Goal: Task Accomplishment & Management: Manage account settings

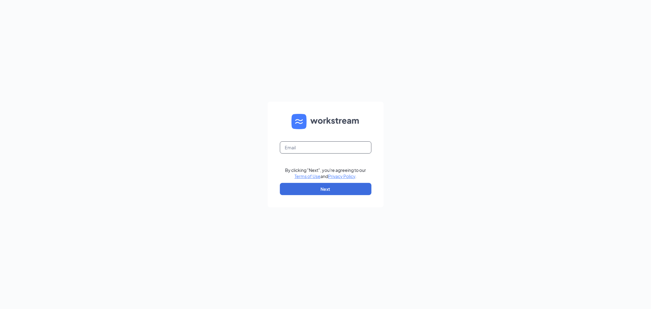
click at [307, 150] on input "text" at bounding box center [326, 147] width 92 height 12
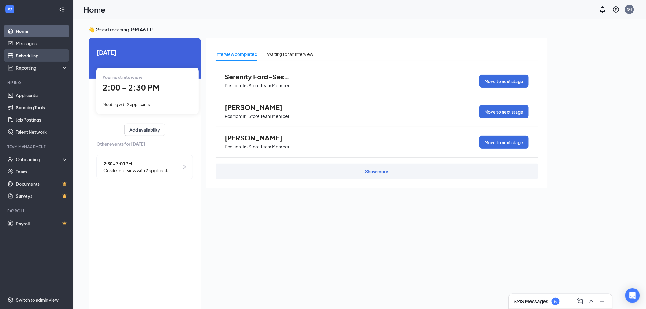
click at [37, 56] on link "Scheduling" at bounding box center [42, 55] width 52 height 12
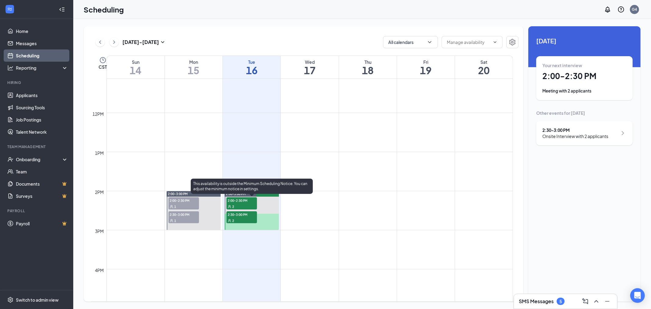
scroll to position [436, 0]
click at [242, 200] on span "2:00-2:30 PM" at bounding box center [242, 200] width 31 height 6
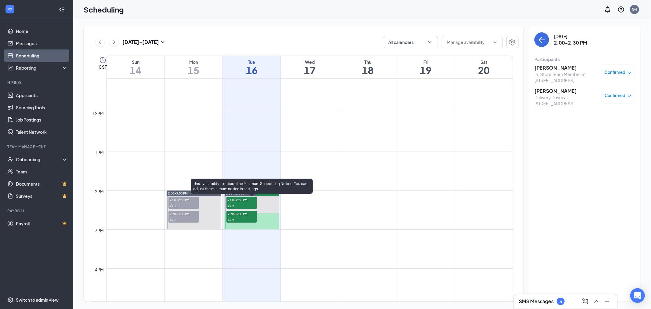
click at [245, 216] on span "2:30-3:00 PM" at bounding box center [242, 214] width 31 height 6
click at [235, 200] on span "2:00-2:30 PM" at bounding box center [242, 200] width 31 height 6
click at [230, 217] on div "2" at bounding box center [242, 220] width 31 height 6
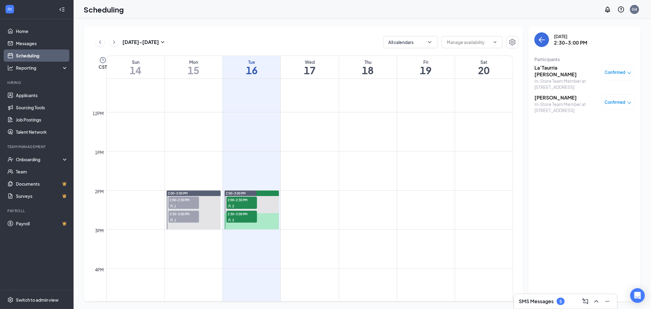
click at [294, 203] on td at bounding box center [310, 205] width 407 height 10
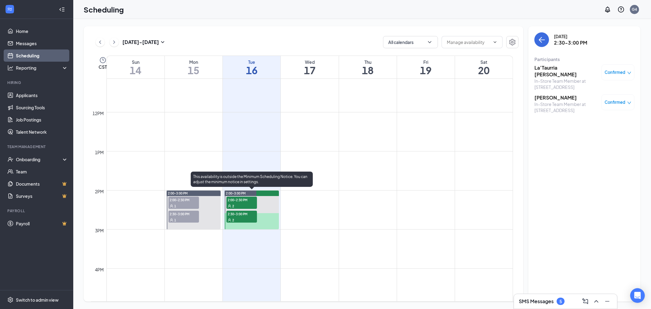
click at [239, 205] on div "2" at bounding box center [242, 206] width 31 height 6
click at [268, 202] on div at bounding box center [252, 210] width 54 height 39
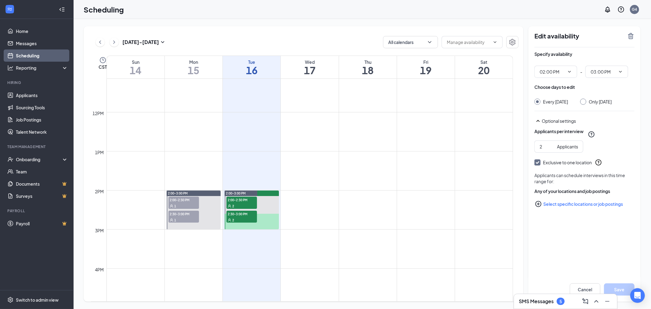
click at [307, 201] on td at bounding box center [310, 205] width 407 height 10
click at [306, 78] on div "Wed 17" at bounding box center [310, 67] width 58 height 23
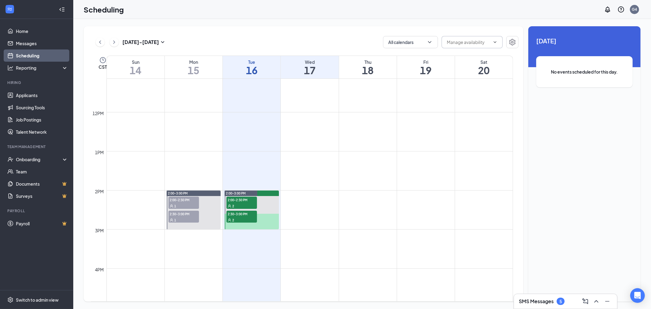
click at [469, 42] on input "text" at bounding box center [468, 42] width 43 height 7
click at [480, 45] on input "text" at bounding box center [468, 42] width 43 height 7
click at [512, 40] on icon "Settings" at bounding box center [512, 41] width 7 height 7
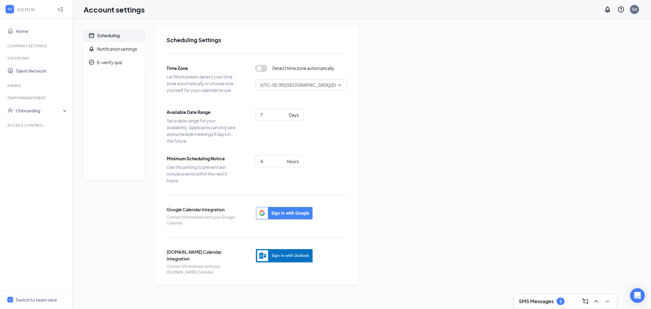
click at [62, 12] on icon "Collapse" at bounding box center [60, 9] width 6 height 6
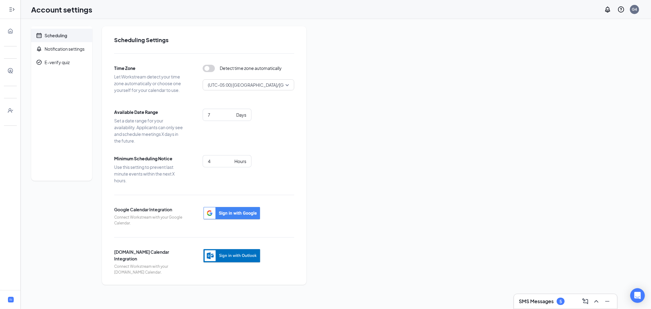
click at [9, 11] on icon "Expand" at bounding box center [10, 9] width 2 height 4
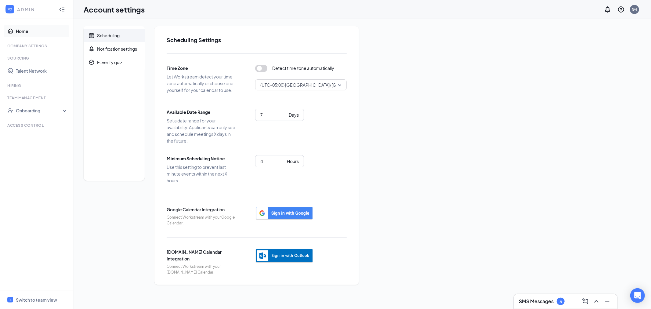
click at [16, 31] on link "Home" at bounding box center [42, 31] width 52 height 12
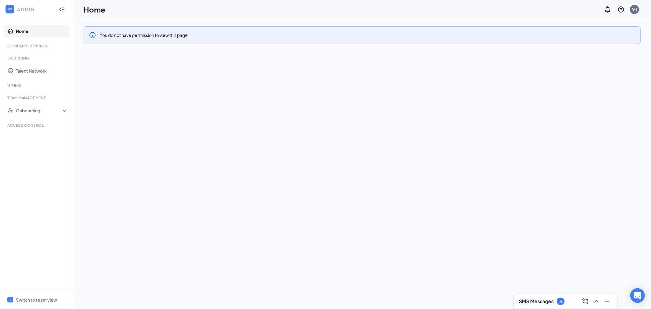
click at [22, 32] on link "Home" at bounding box center [42, 31] width 52 height 12
click at [635, 12] on div "G4" at bounding box center [634, 9] width 5 height 5
click at [10, 10] on icon "WorkstreamLogo" at bounding box center [10, 9] width 4 height 3
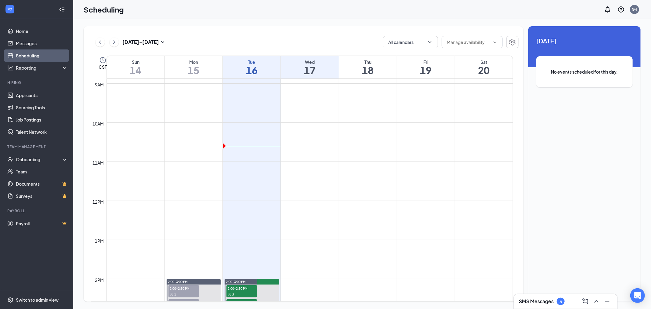
scroll to position [436, 0]
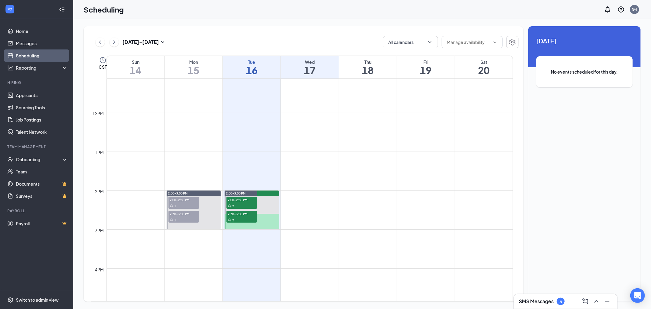
click at [304, 202] on td at bounding box center [310, 205] width 407 height 10
click at [303, 205] on td at bounding box center [310, 205] width 407 height 10
drag, startPoint x: 303, startPoint y: 205, endPoint x: 295, endPoint y: 205, distance: 7.6
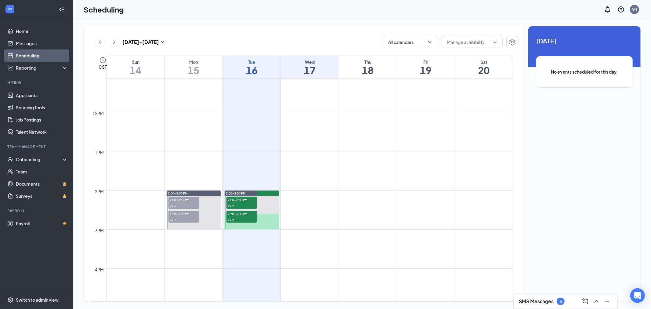
click at [295, 205] on td at bounding box center [310, 205] width 407 height 10
drag, startPoint x: 319, startPoint y: 202, endPoint x: 300, endPoint y: 213, distance: 22.3
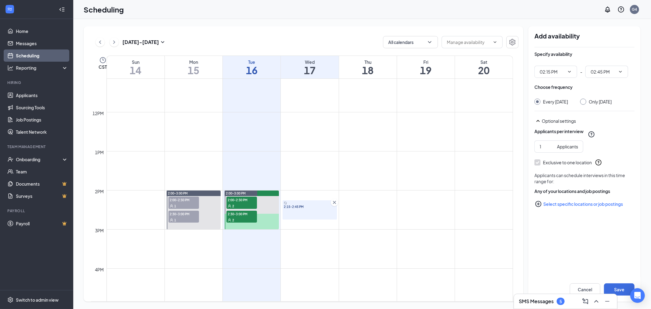
click at [336, 202] on icon "Cross" at bounding box center [335, 202] width 6 height 6
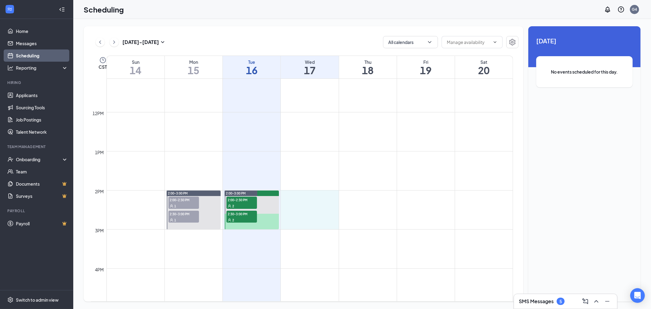
drag, startPoint x: 295, startPoint y: 191, endPoint x: 301, endPoint y: 220, distance: 29.0
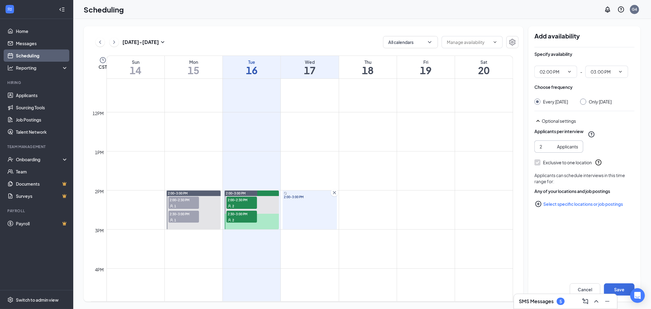
type input "2"
click at [552, 150] on input "2" at bounding box center [547, 146] width 15 height 7
click at [622, 286] on button "Save" at bounding box center [619, 289] width 31 height 12
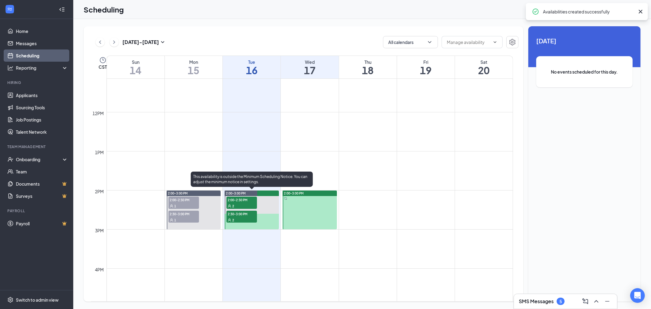
click at [265, 201] on div at bounding box center [252, 210] width 54 height 39
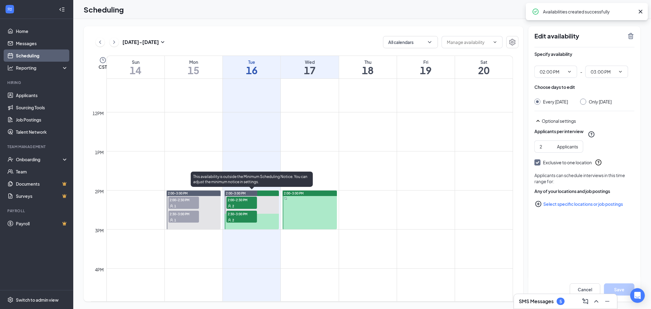
click at [269, 219] on div at bounding box center [252, 210] width 54 height 39
click at [267, 203] on div at bounding box center [252, 210] width 54 height 39
drag, startPoint x: 269, startPoint y: 222, endPoint x: 300, endPoint y: 216, distance: 32.2
click at [268, 222] on div at bounding box center [252, 210] width 54 height 39
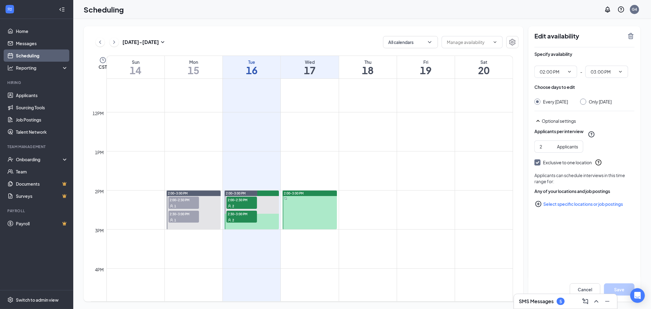
click at [312, 205] on div at bounding box center [310, 210] width 54 height 39
click at [300, 128] on td at bounding box center [310, 127] width 407 height 10
click at [113, 39] on icon "ChevronRight" at bounding box center [114, 41] width 6 height 7
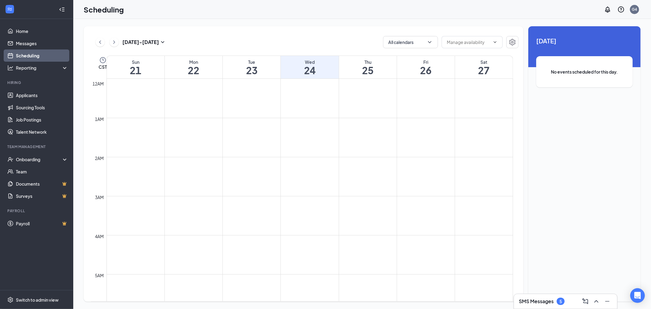
click at [98, 45] on icon "ChevronLeft" at bounding box center [100, 41] width 6 height 7
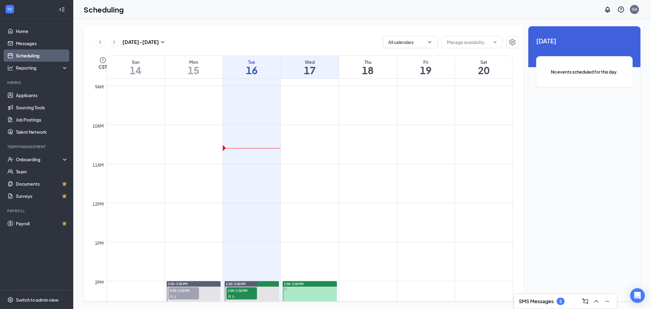
scroll to position [470, 0]
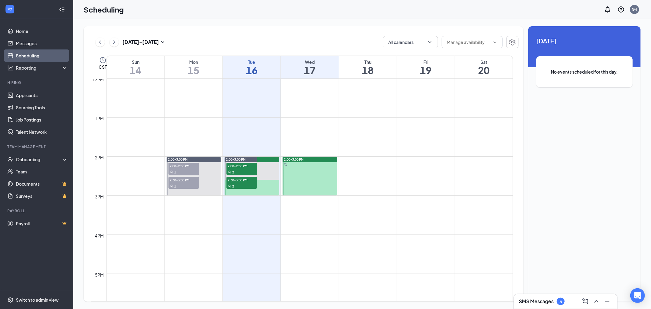
click at [369, 170] on td at bounding box center [310, 171] width 407 height 10
drag, startPoint x: 356, startPoint y: 159, endPoint x: 357, endPoint y: 188, distance: 29.1
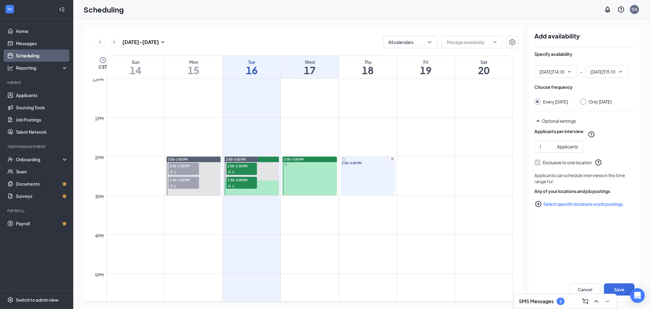
type input "02:00 PM"
type input "03:00 PM"
click at [553, 150] on input "1" at bounding box center [547, 146] width 15 height 7
type input "2"
click at [552, 150] on input "2" at bounding box center [547, 146] width 15 height 7
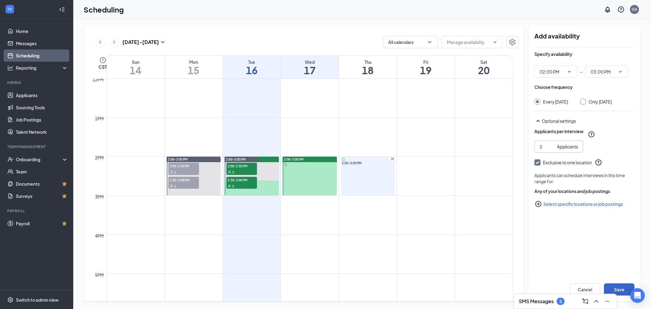
click at [621, 290] on button "Save" at bounding box center [619, 289] width 31 height 12
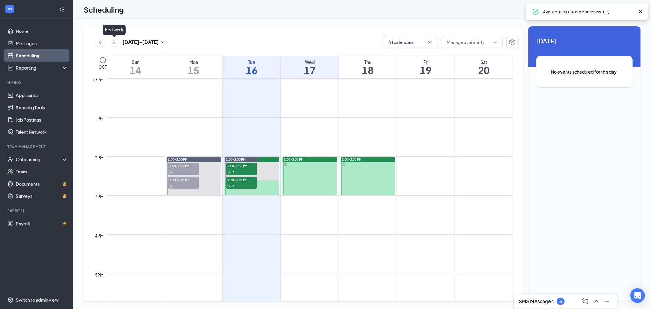
click at [111, 38] on icon "ChevronRight" at bounding box center [114, 41] width 6 height 7
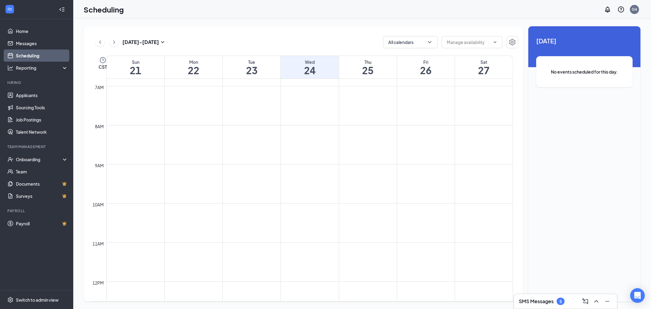
click at [99, 45] on icon "ChevronLeft" at bounding box center [100, 41] width 6 height 7
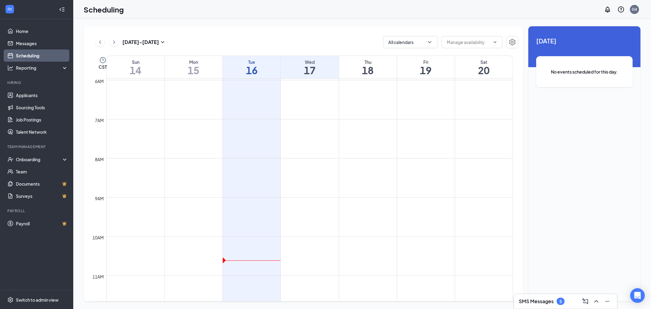
scroll to position [232, 0]
